Goal: Information Seeking & Learning: Learn about a topic

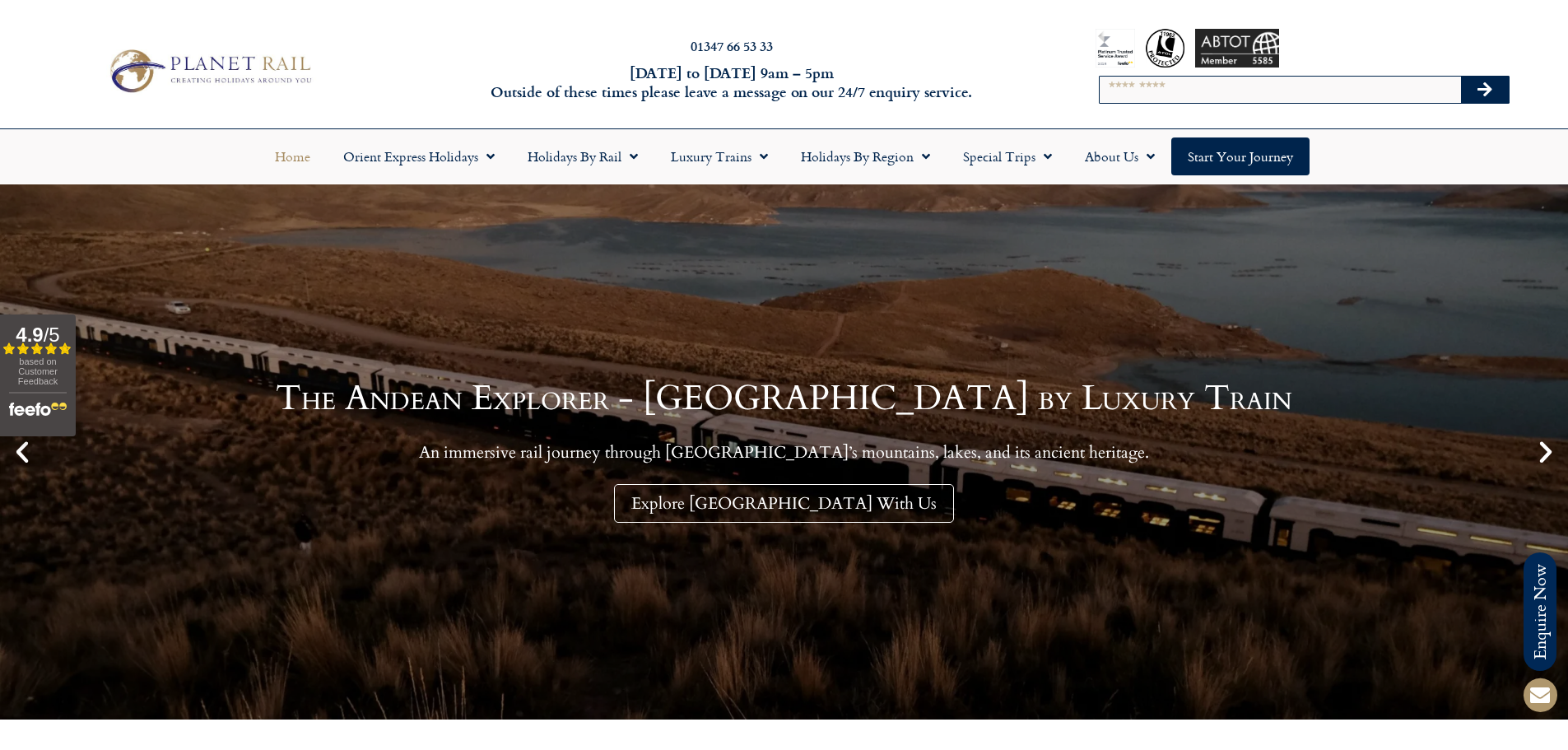
click at [1183, 88] on input "Search" at bounding box center [1280, 89] width 361 height 26
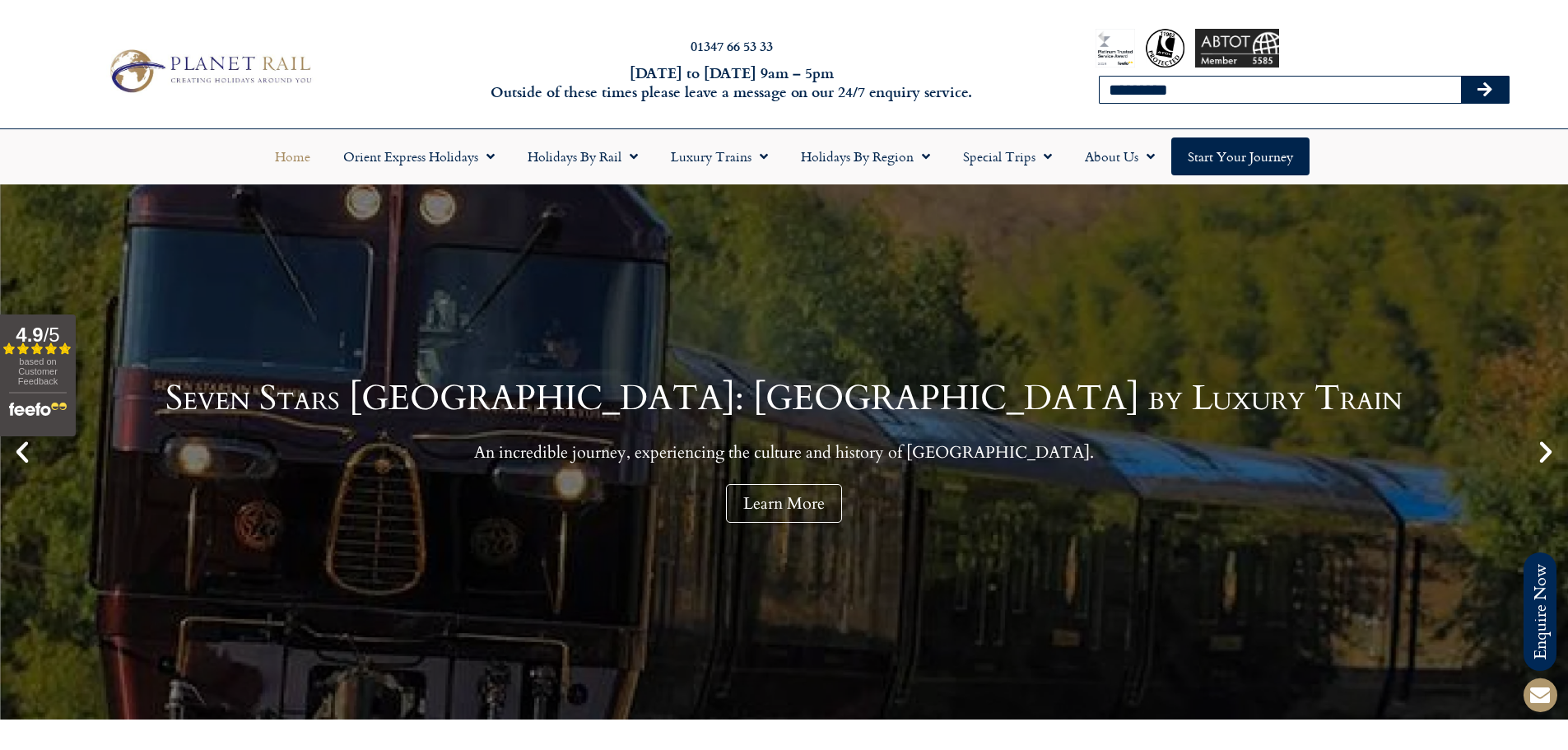
type input "*********"
click at [1461, 76] on button "Search" at bounding box center [1485, 89] width 47 height 26
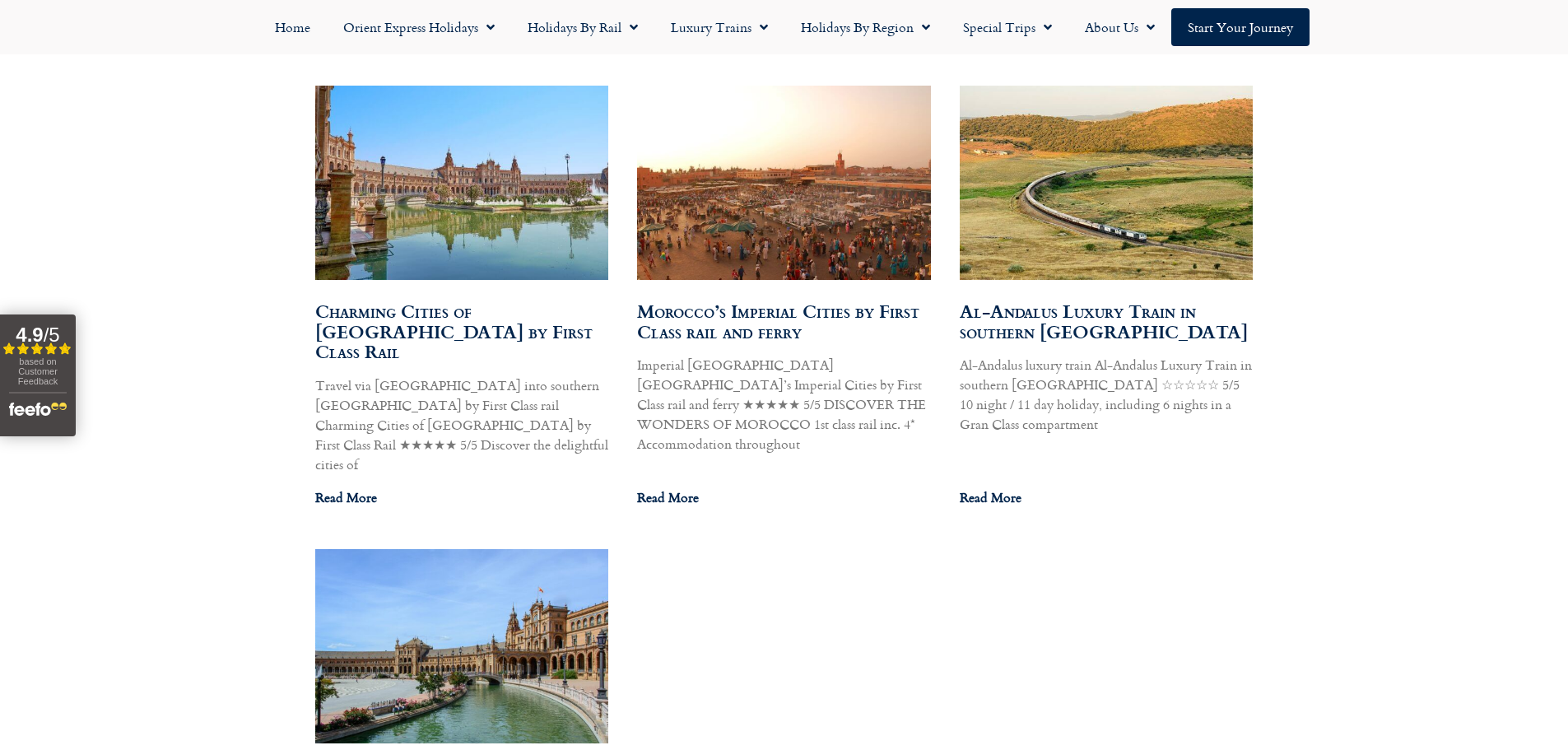
scroll to position [937, 0]
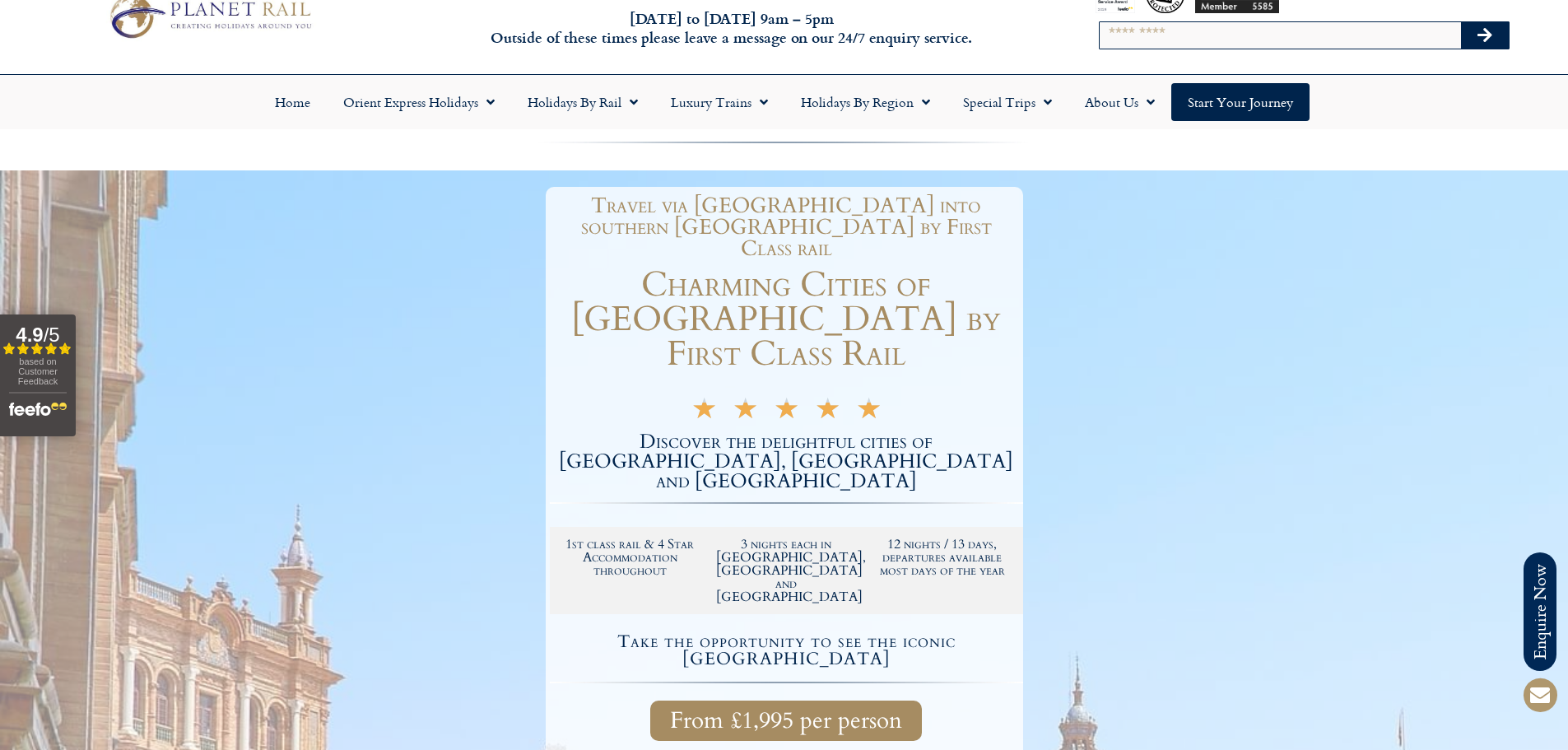
scroll to position [82, 0]
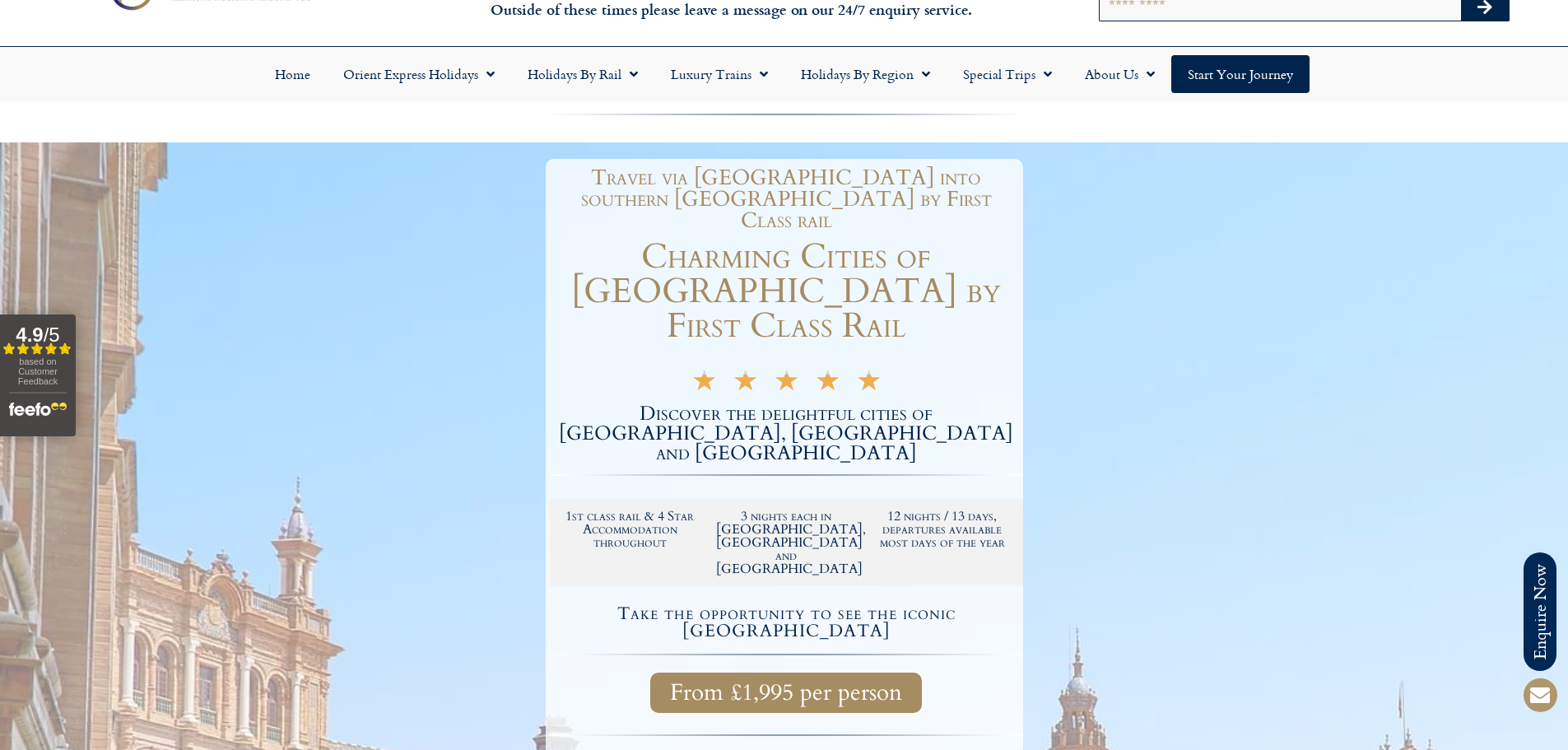
click at [733, 510] on h2 "3 nights each in [GEOGRAPHIC_DATA], [GEOGRAPHIC_DATA] and [GEOGRAPHIC_DATA]" at bounding box center [786, 543] width 140 height 66
click at [818, 510] on h2 "3 nights each in [GEOGRAPHIC_DATA], [GEOGRAPHIC_DATA] and [GEOGRAPHIC_DATA]" at bounding box center [786, 543] width 140 height 66
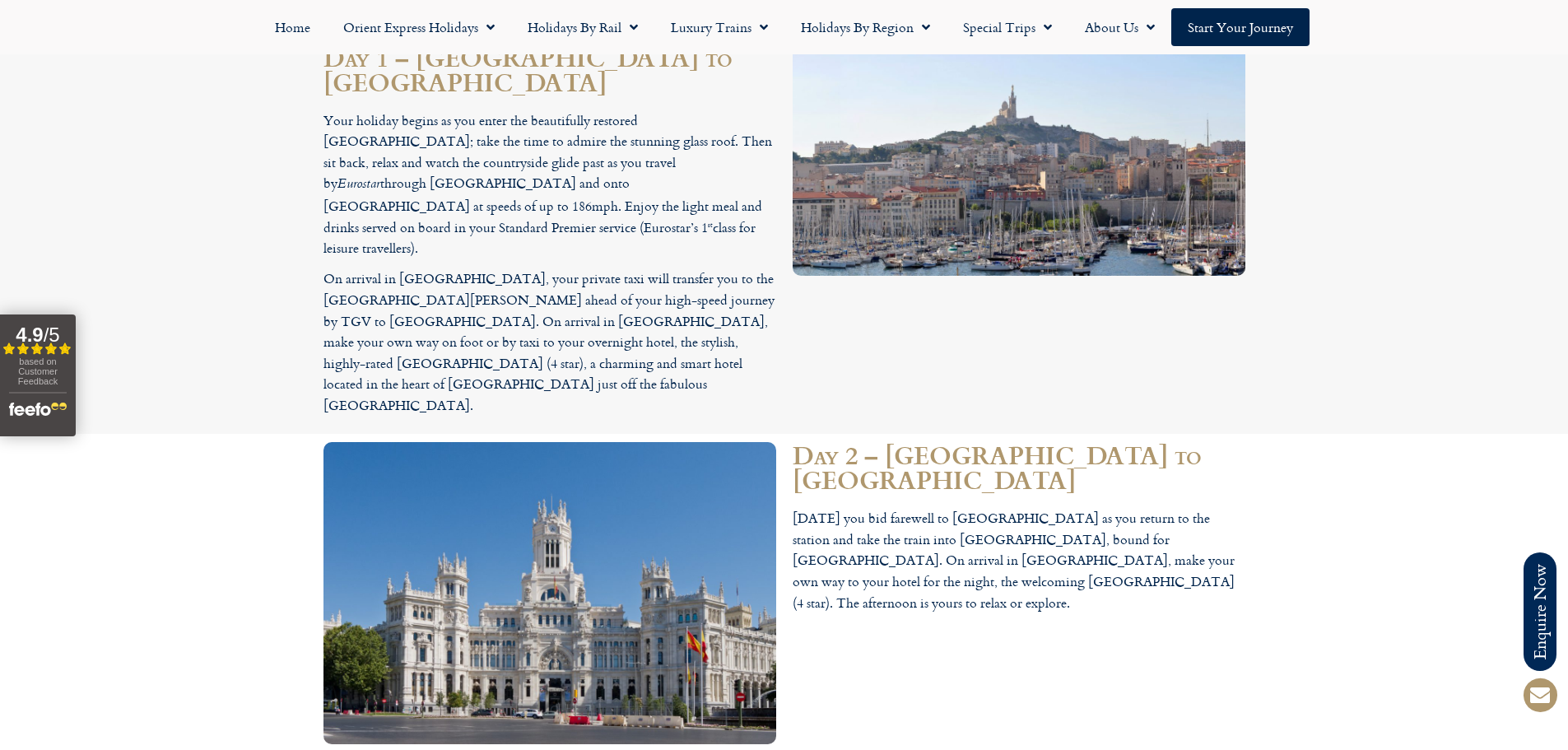
scroll to position [2141, 0]
